Goal: Task Accomplishment & Management: Manage account settings

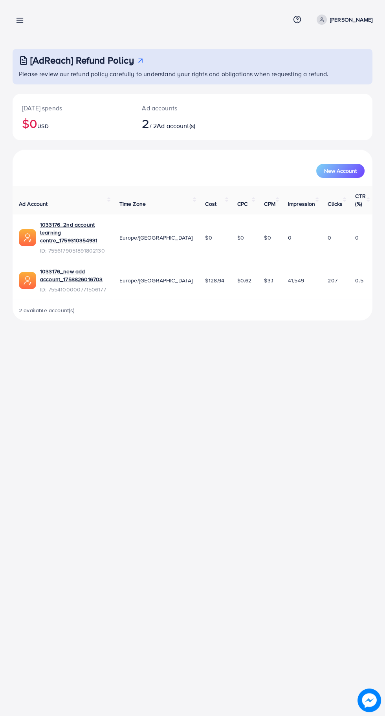
click at [20, 20] on line at bounding box center [20, 20] width 6 height 0
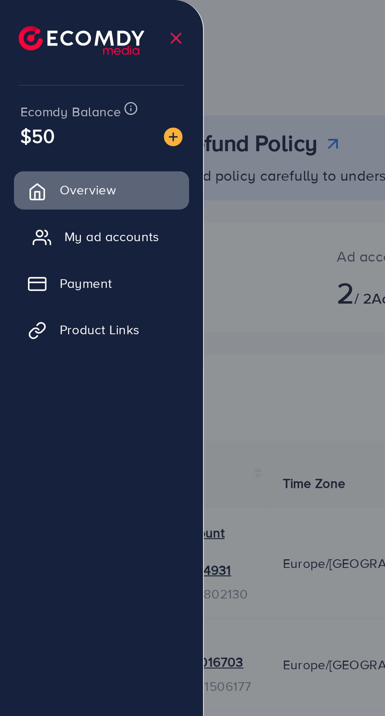
click at [56, 101] on span "My ad accounts" at bounding box center [47, 100] width 40 height 8
